Goal: Find specific page/section: Find specific page/section

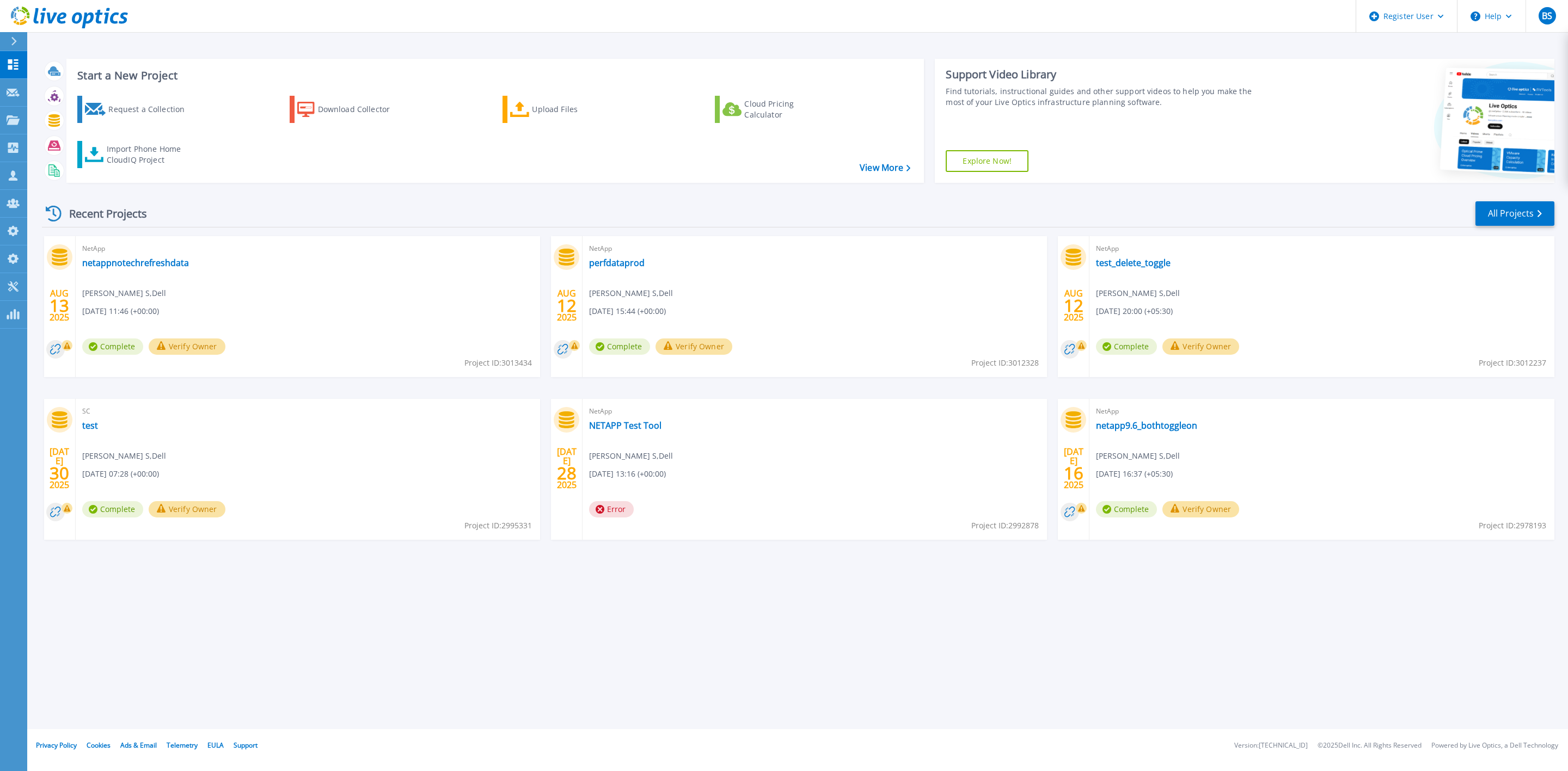
click at [145, 270] on div "NetApp netappnotechrefreshdata [PERSON_NAME] S , Dell [DATE] 11:46 (+00:00) Com…" at bounding box center [307, 307] width 464 height 141
click at [145, 266] on link "netappnotechrefreshdata" at bounding box center [135, 263] width 107 height 11
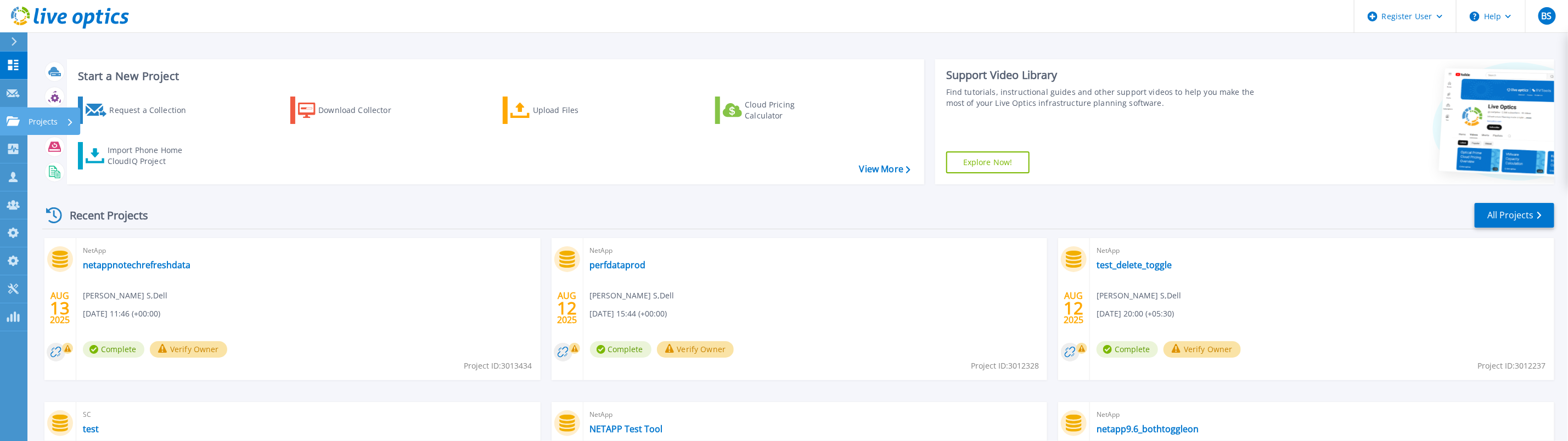
click at [8, 122] on icon at bounding box center [13, 121] width 13 height 9
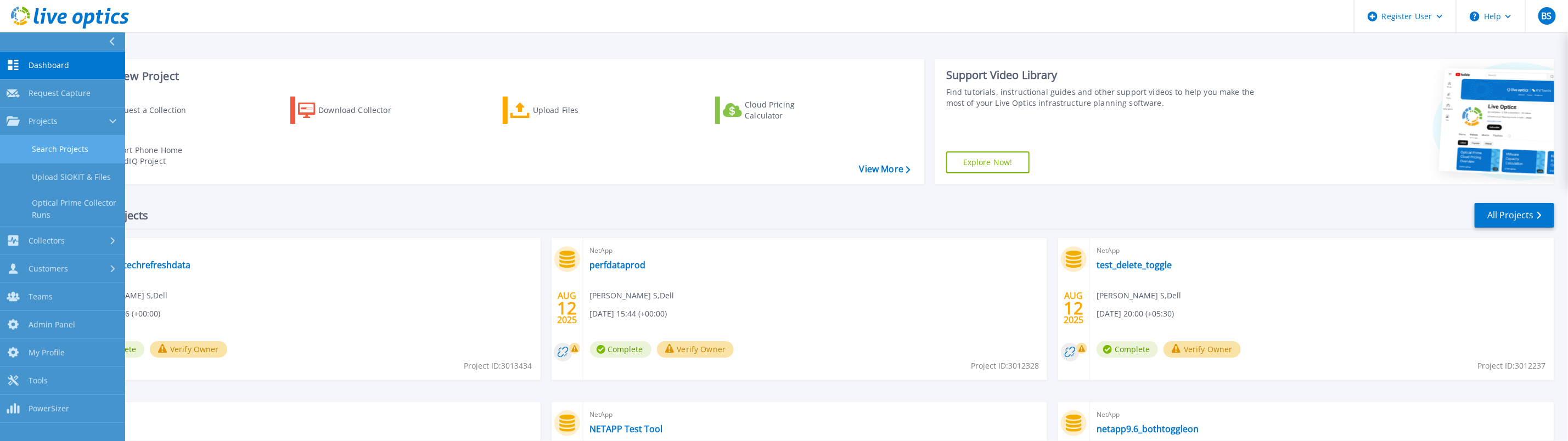
click at [25, 145] on link "Search Projects" at bounding box center [63, 150] width 125 height 28
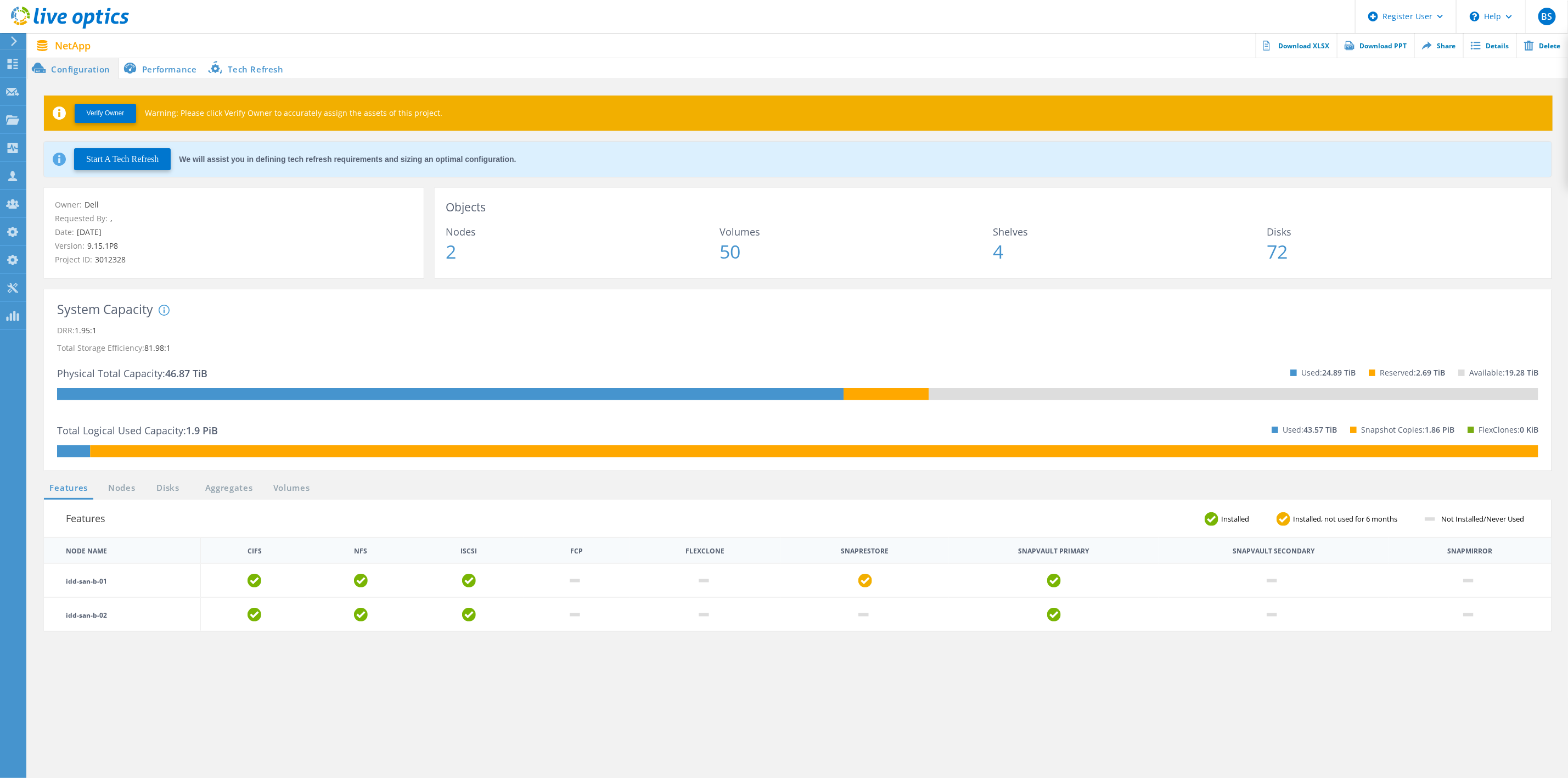
drag, startPoint x: 284, startPoint y: 628, endPoint x: 326, endPoint y: 617, distance: 43.4
click at [326, 618] on td at bounding box center [361, 614] width 106 height 34
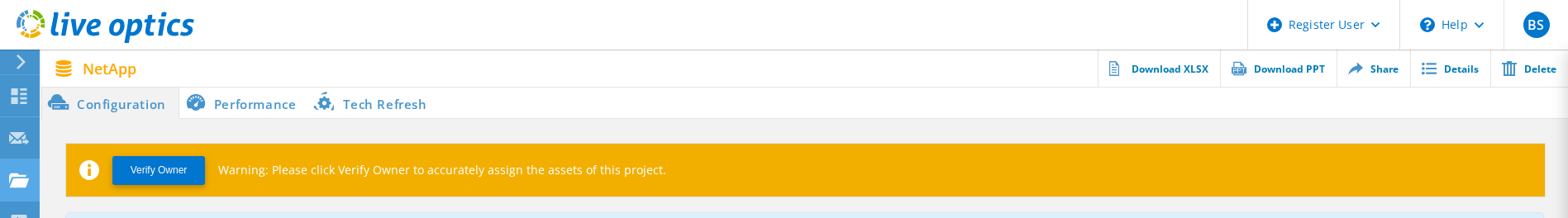
click at [12, 178] on use at bounding box center [18, 179] width 19 height 14
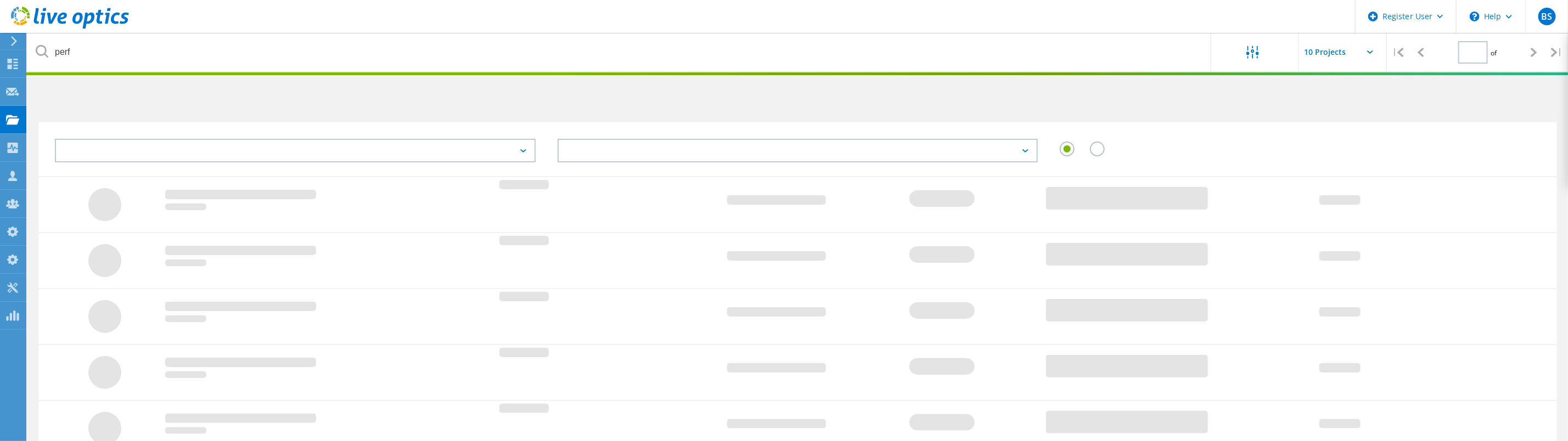
type input "1"
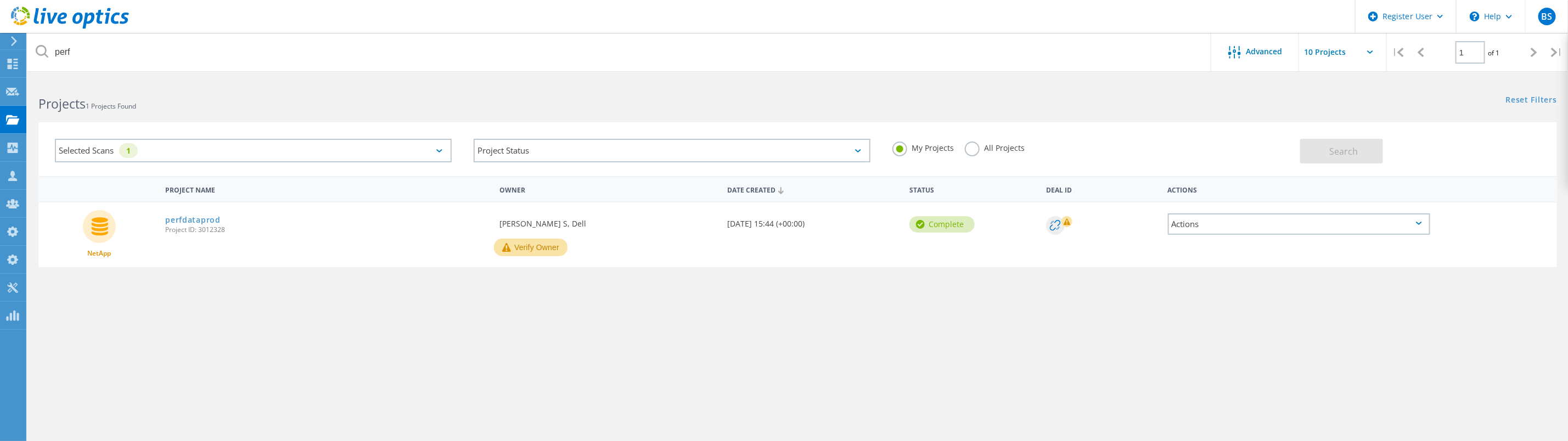
click at [307, 150] on div "Selected Scans 1" at bounding box center [253, 150] width 397 height 23
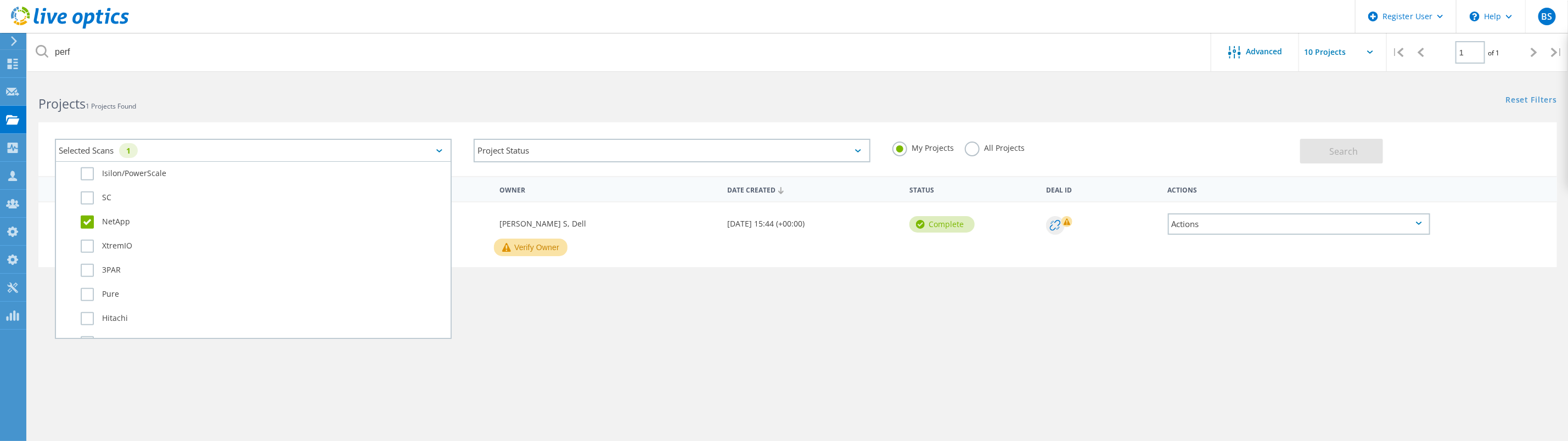
scroll to position [412, 0]
click at [860, 259] on div "NetApp perfdataprod Project ID: 3012328 Requested By [PERSON_NAME] S, Dell Veri…" at bounding box center [798, 235] width 1519 height 65
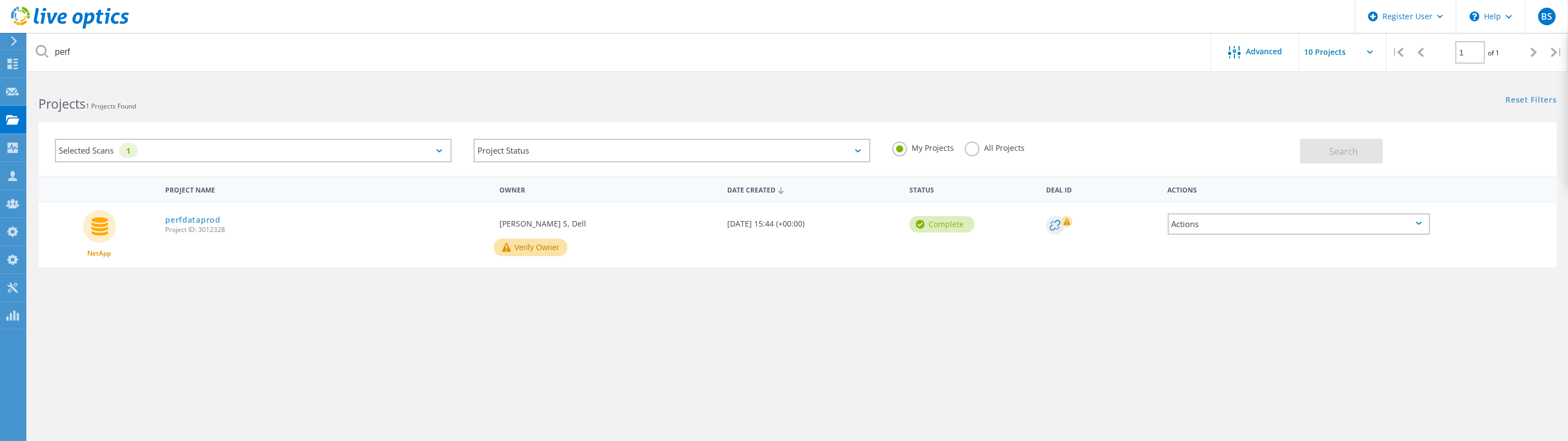
click at [971, 148] on label "All Projects" at bounding box center [994, 147] width 60 height 10
click at [0, 0] on input "All Projects" at bounding box center [0, 0] width 0 height 0
click at [1365, 152] on button "Search" at bounding box center [1342, 151] width 83 height 25
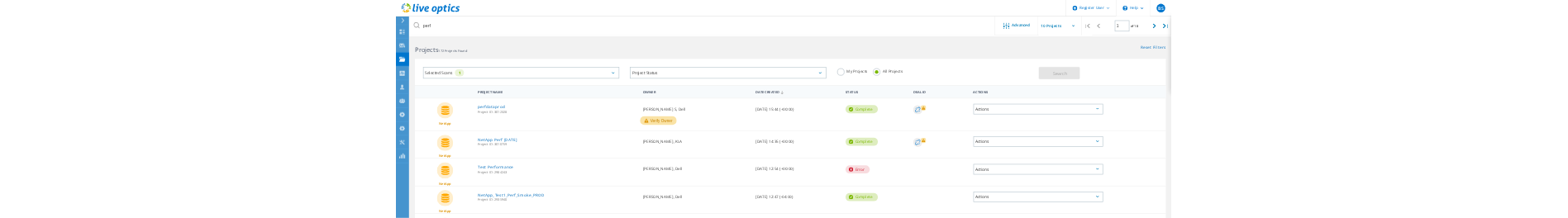
scroll to position [0, 0]
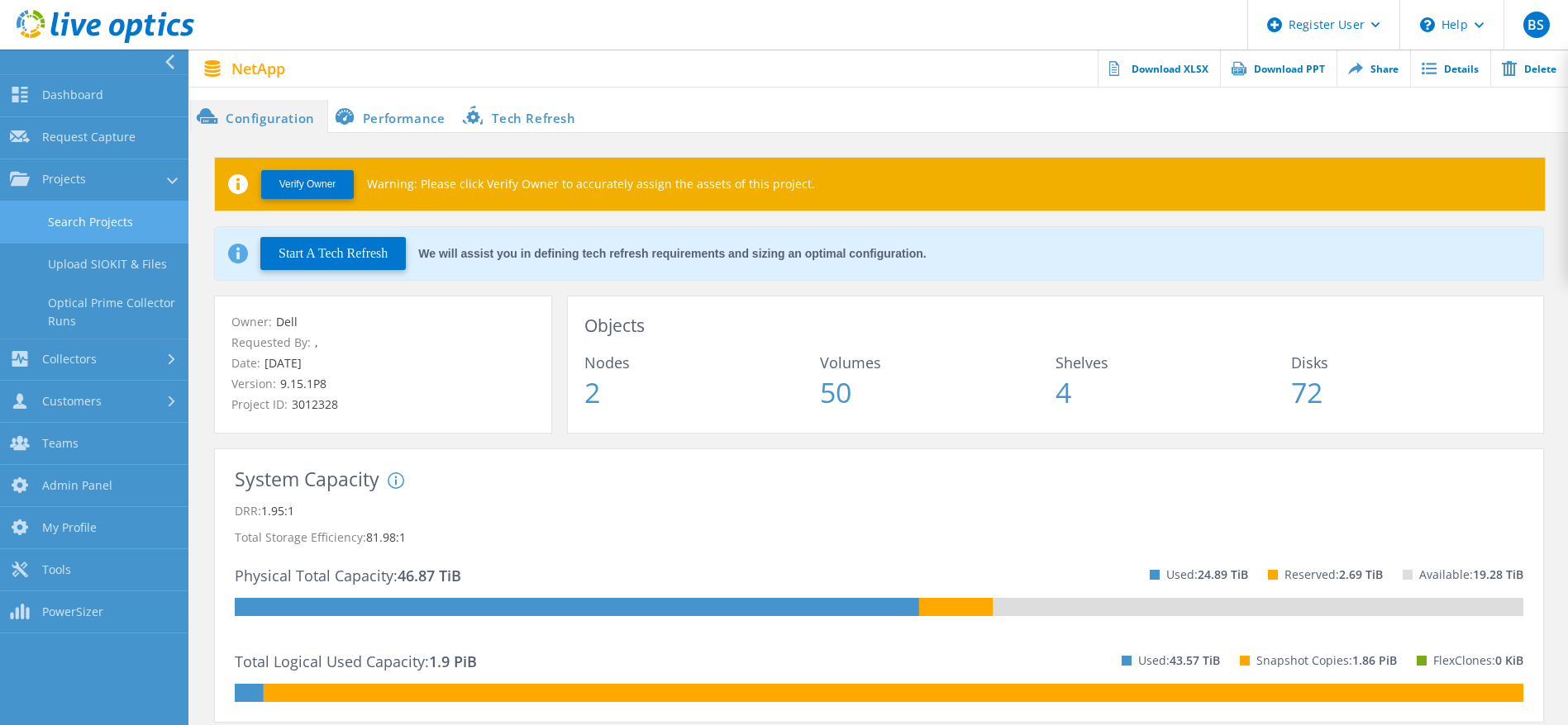
click at [33, 216] on link "Search Projects" at bounding box center [94, 223] width 188 height 42
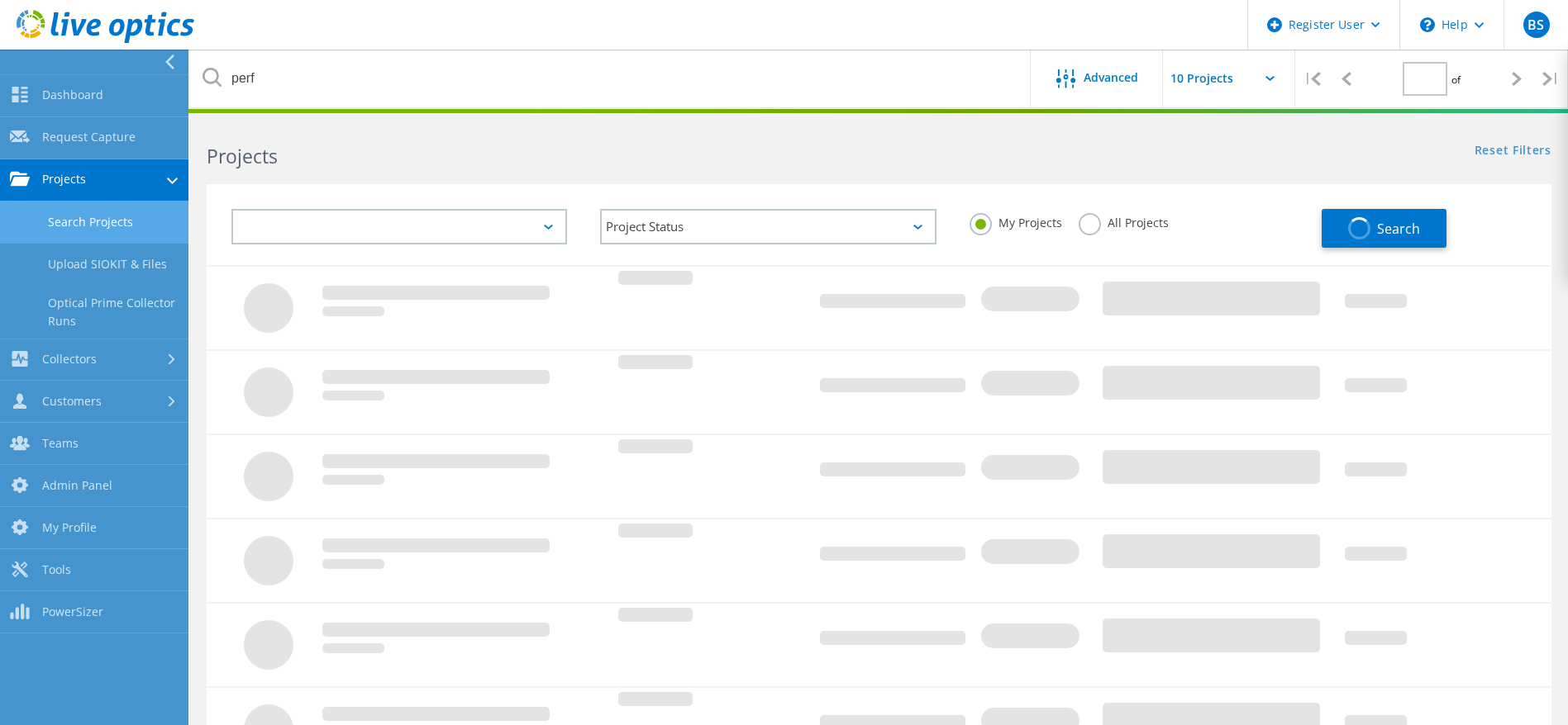
type input "1"
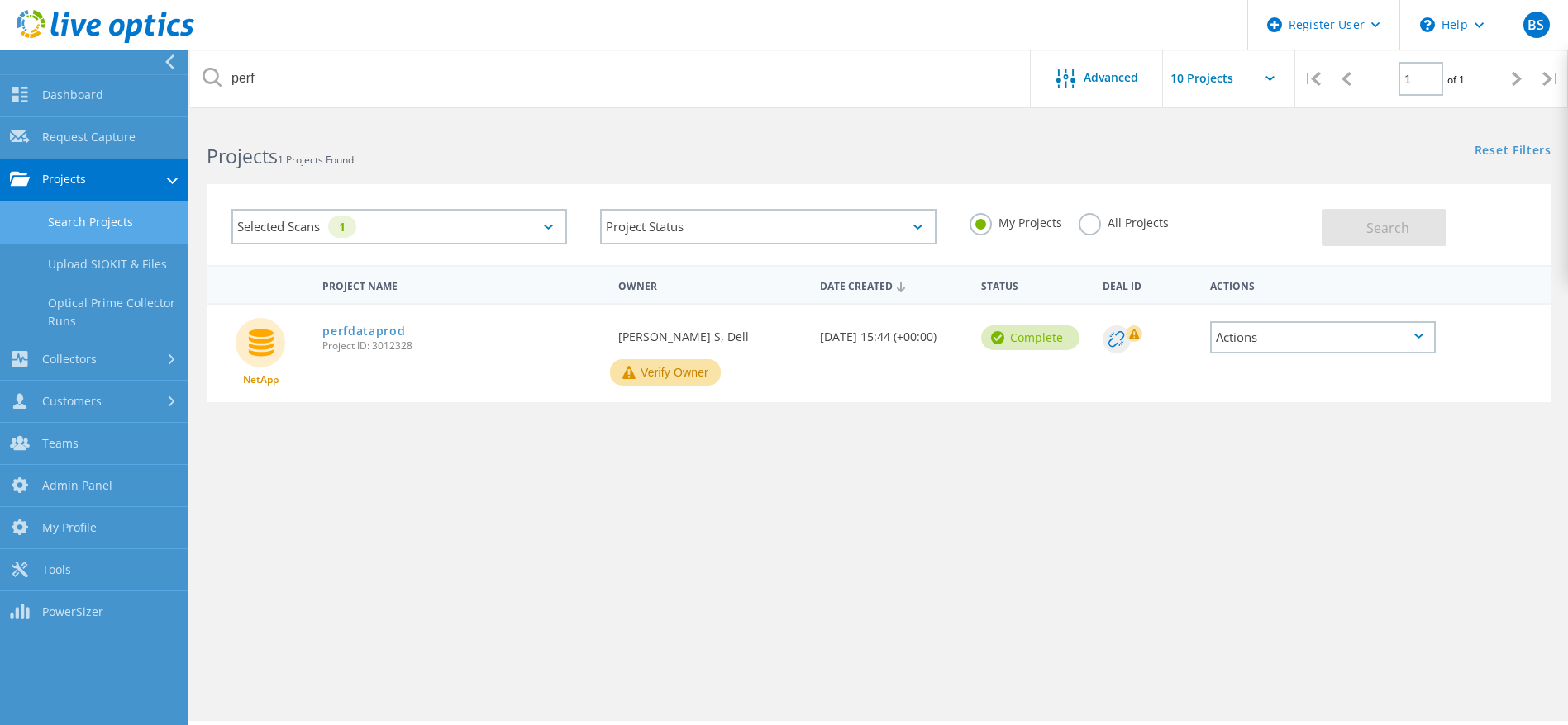
click at [1081, 224] on label "All Projects" at bounding box center [1123, 221] width 90 height 16
click at [0, 0] on input "All Projects" at bounding box center [0, 0] width 0 height 0
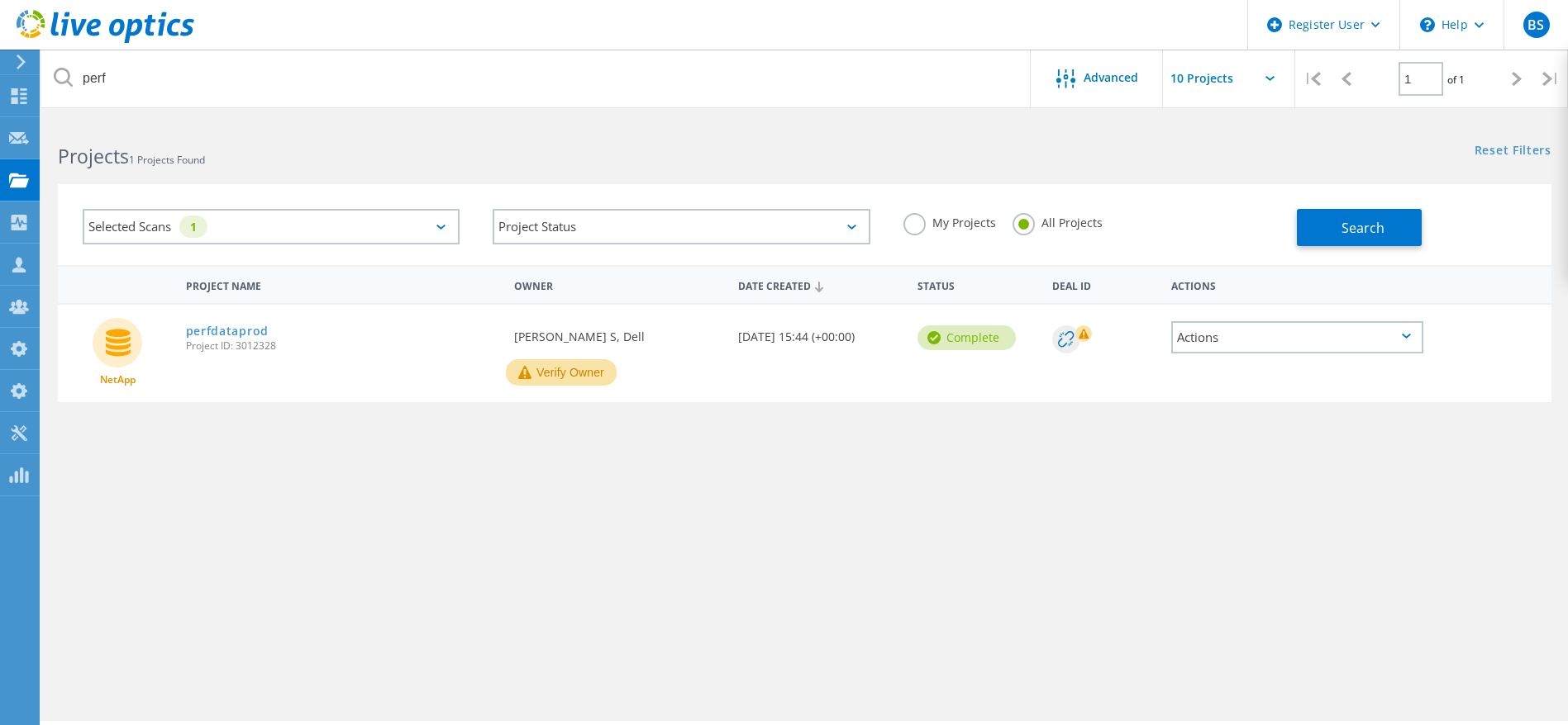
click at [1283, 213] on div "My Projects All Projects" at bounding box center [1092, 223] width 410 height 61
click at [1326, 217] on button "Search" at bounding box center [1358, 227] width 125 height 37
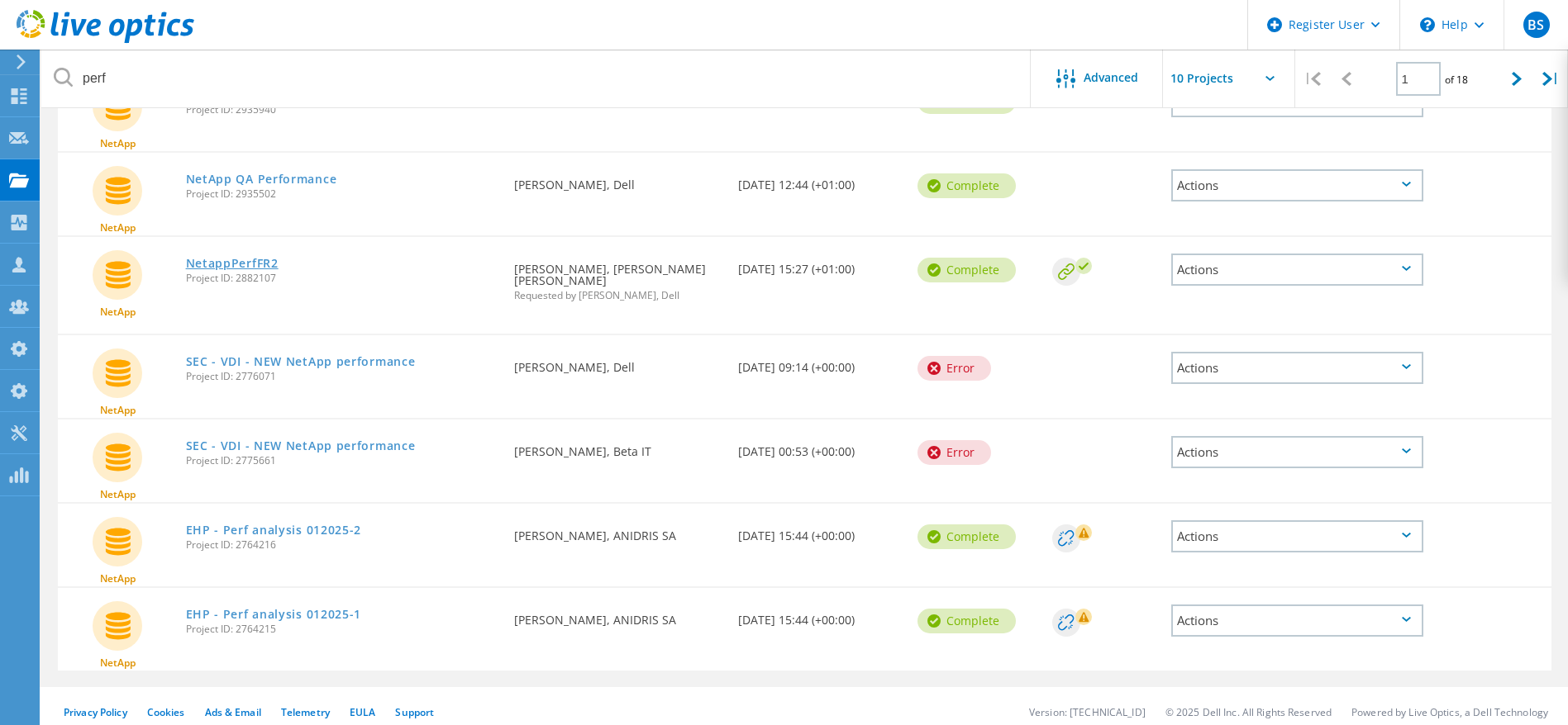
scroll to position [453, 0]
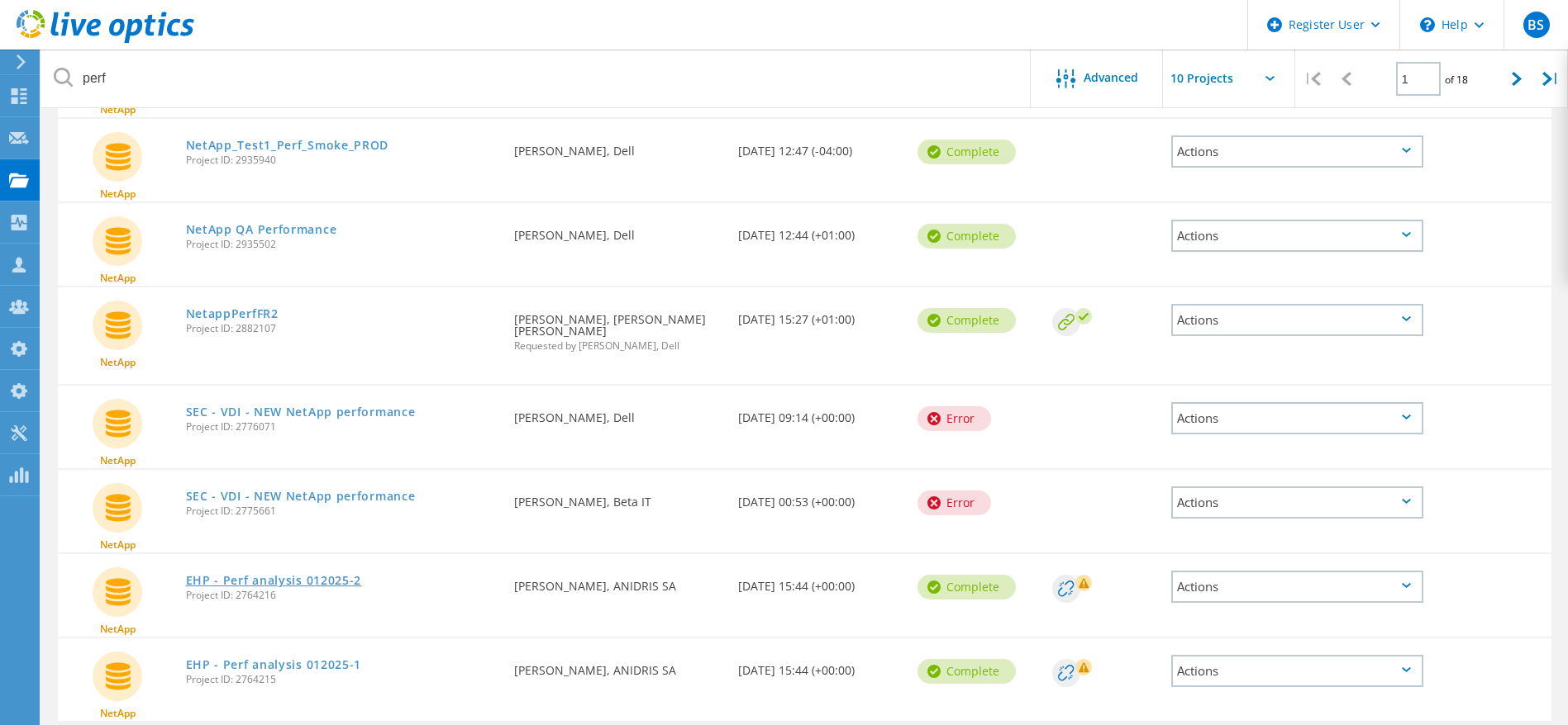
drag, startPoint x: 269, startPoint y: 560, endPoint x: 269, endPoint y: 568, distance: 8.0
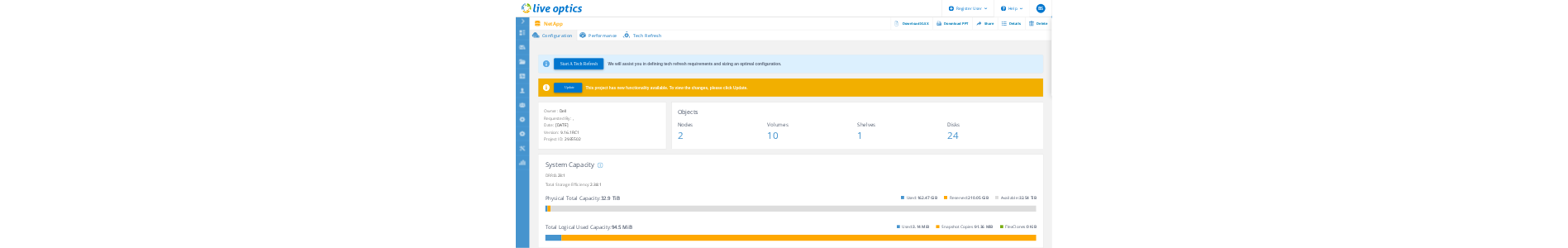
scroll to position [124, 0]
